Goal: Information Seeking & Learning: Learn about a topic

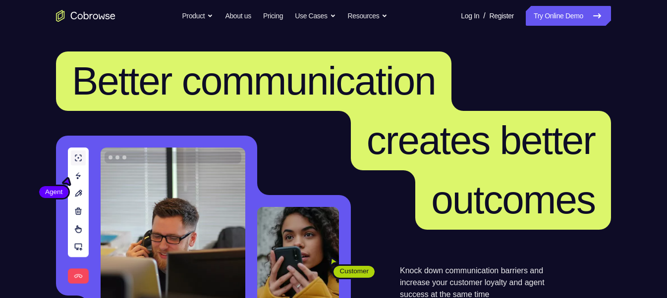
scroll to position [150, 0]
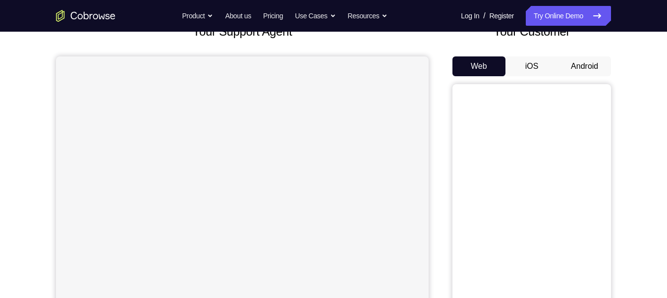
scroll to position [85, 0]
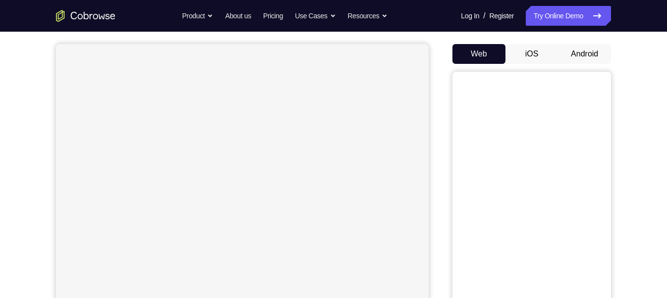
click at [597, 59] on button "Android" at bounding box center [584, 54] width 53 height 20
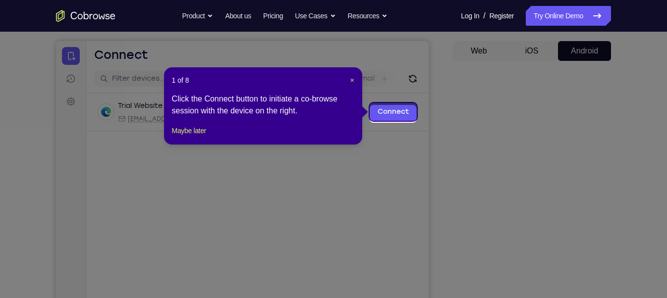
scroll to position [85, 0]
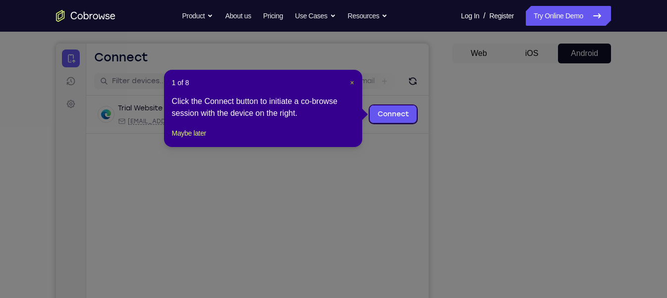
click at [352, 83] on span "×" at bounding box center [352, 83] width 4 height 8
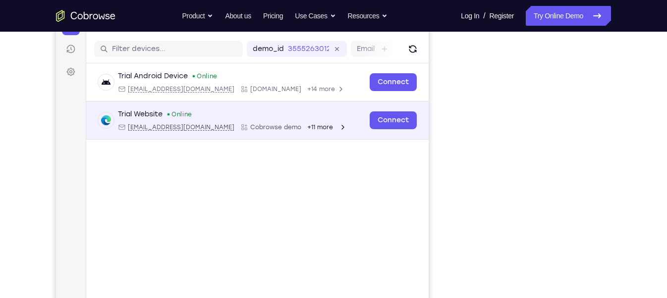
scroll to position [119, 0]
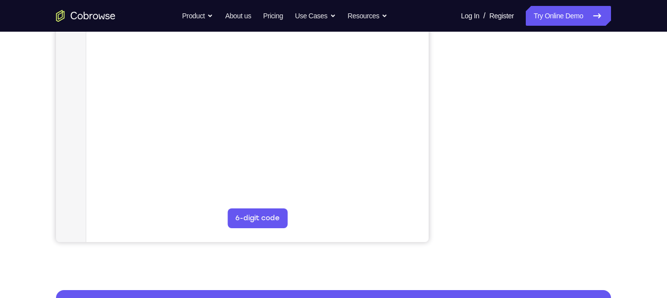
scroll to position [223, 0]
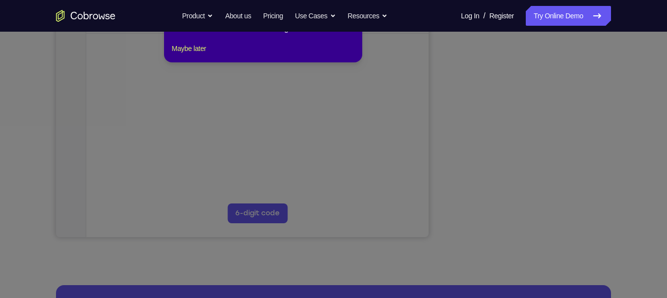
click at [533, 219] on icon at bounding box center [337, 132] width 675 height 331
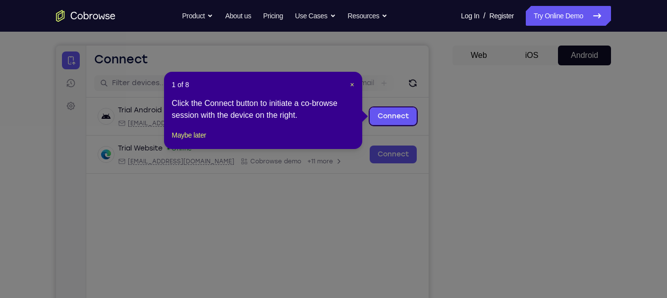
scroll to position [82, 0]
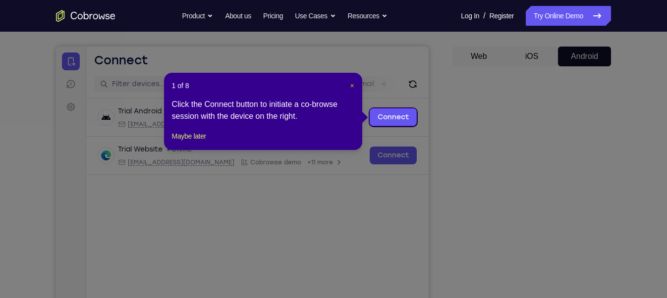
click at [350, 89] on span "×" at bounding box center [352, 86] width 4 height 8
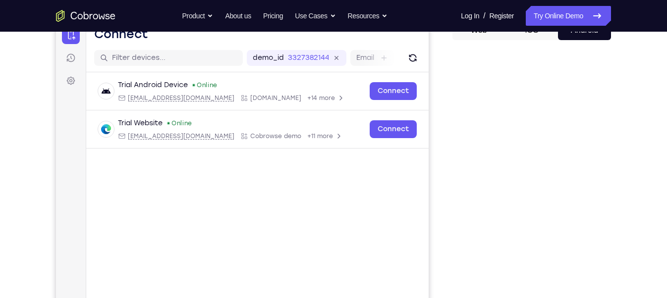
scroll to position [108, 0]
